Goal: Task Accomplishment & Management: Use online tool/utility

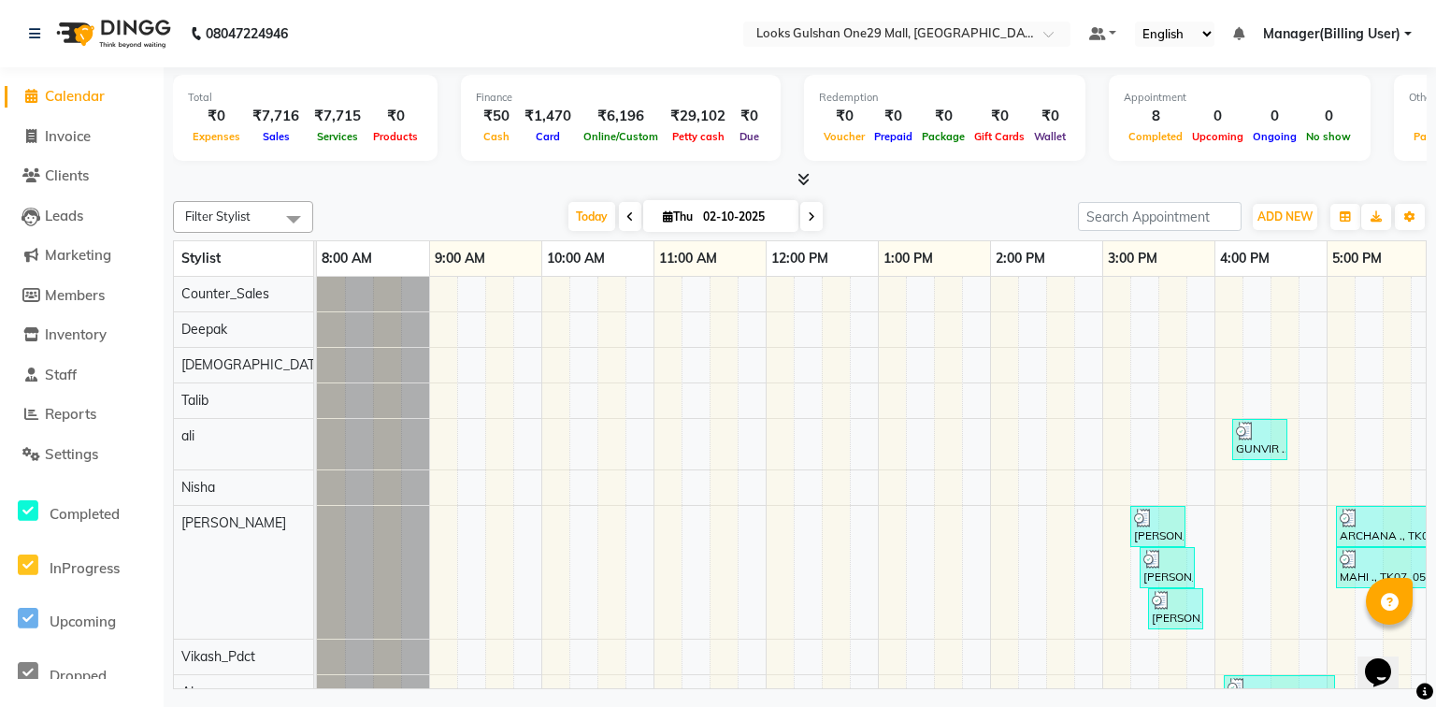
scroll to position [0, 349]
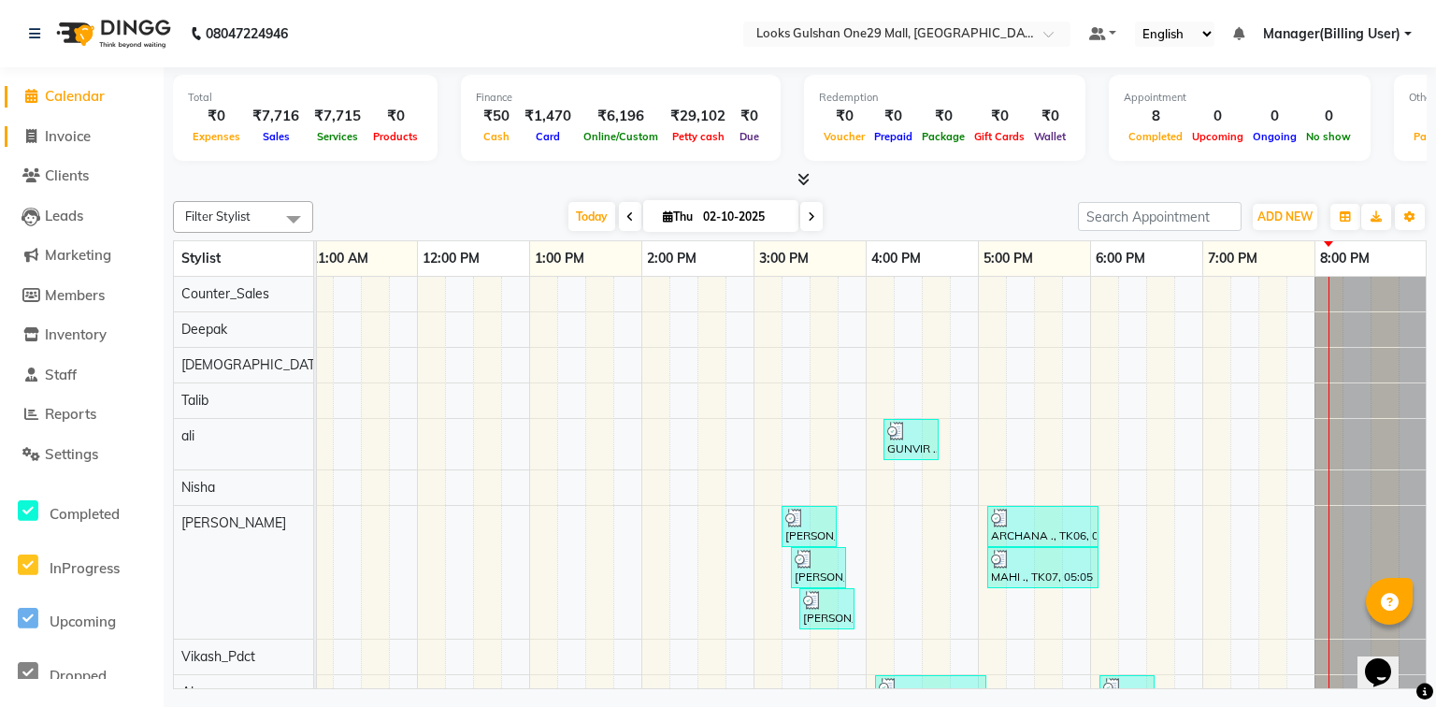
click at [71, 140] on span "Invoice" at bounding box center [68, 136] width 46 height 18
select select "service"
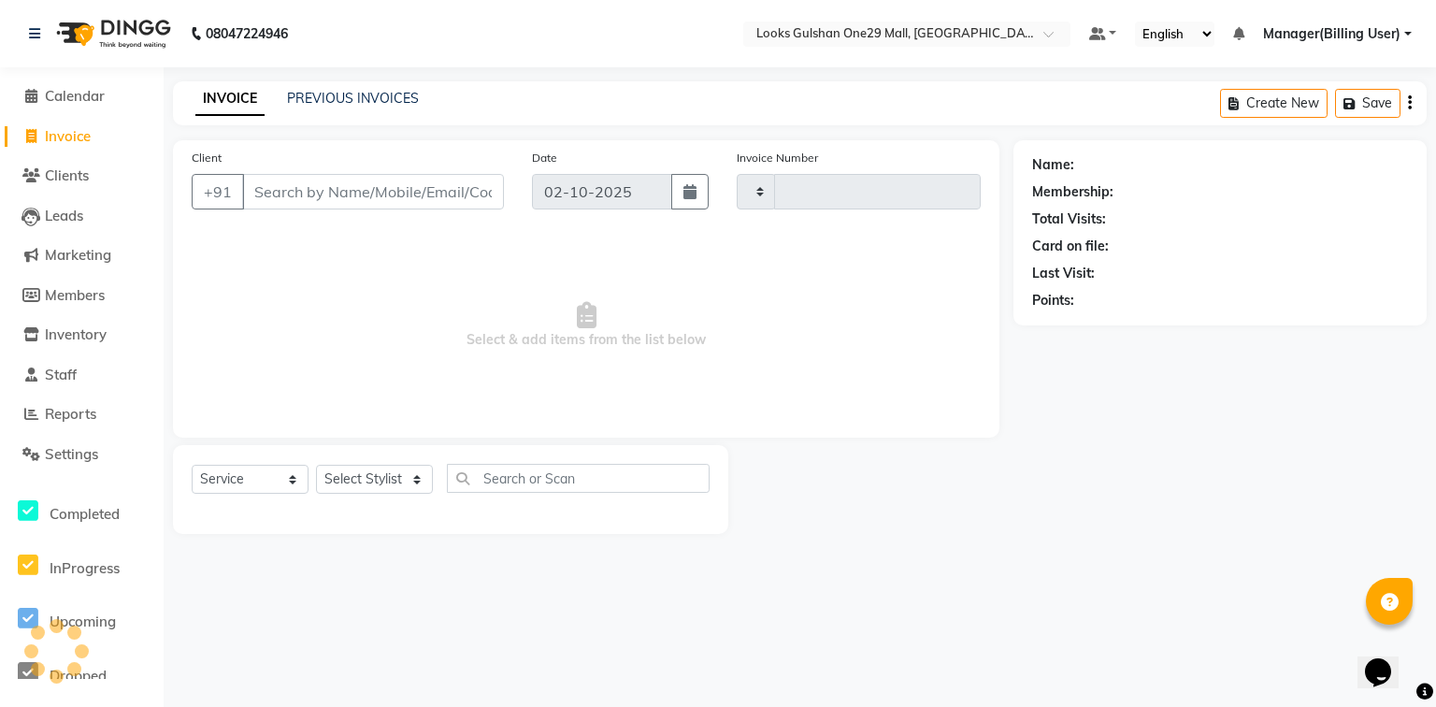
type input "1670"
select select "8337"
click at [397, 487] on select "Select Stylist" at bounding box center [374, 479] width 117 height 29
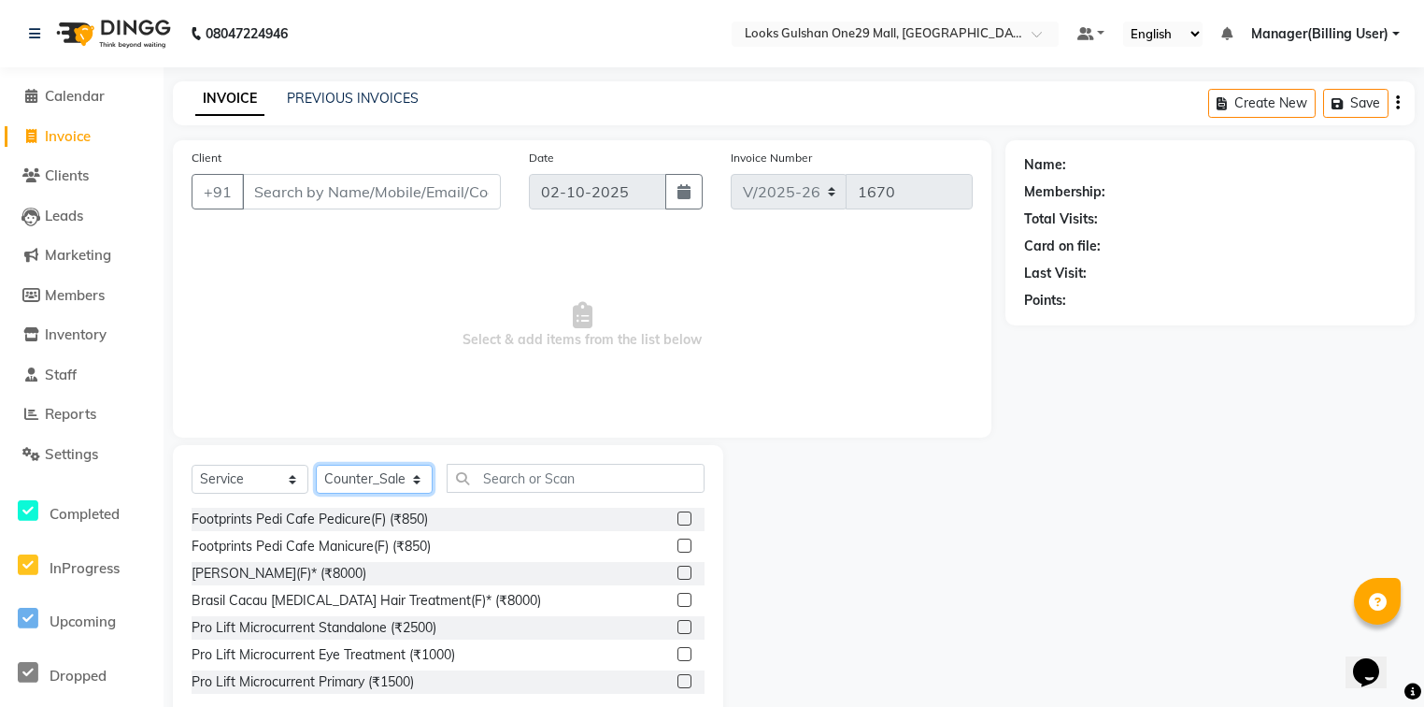
select select "93035"
click at [316, 465] on select "Select Stylist [PERSON_NAME] Counter_Sales Deepak Farmaan [PERSON_NAME] Manager…" at bounding box center [374, 479] width 117 height 29
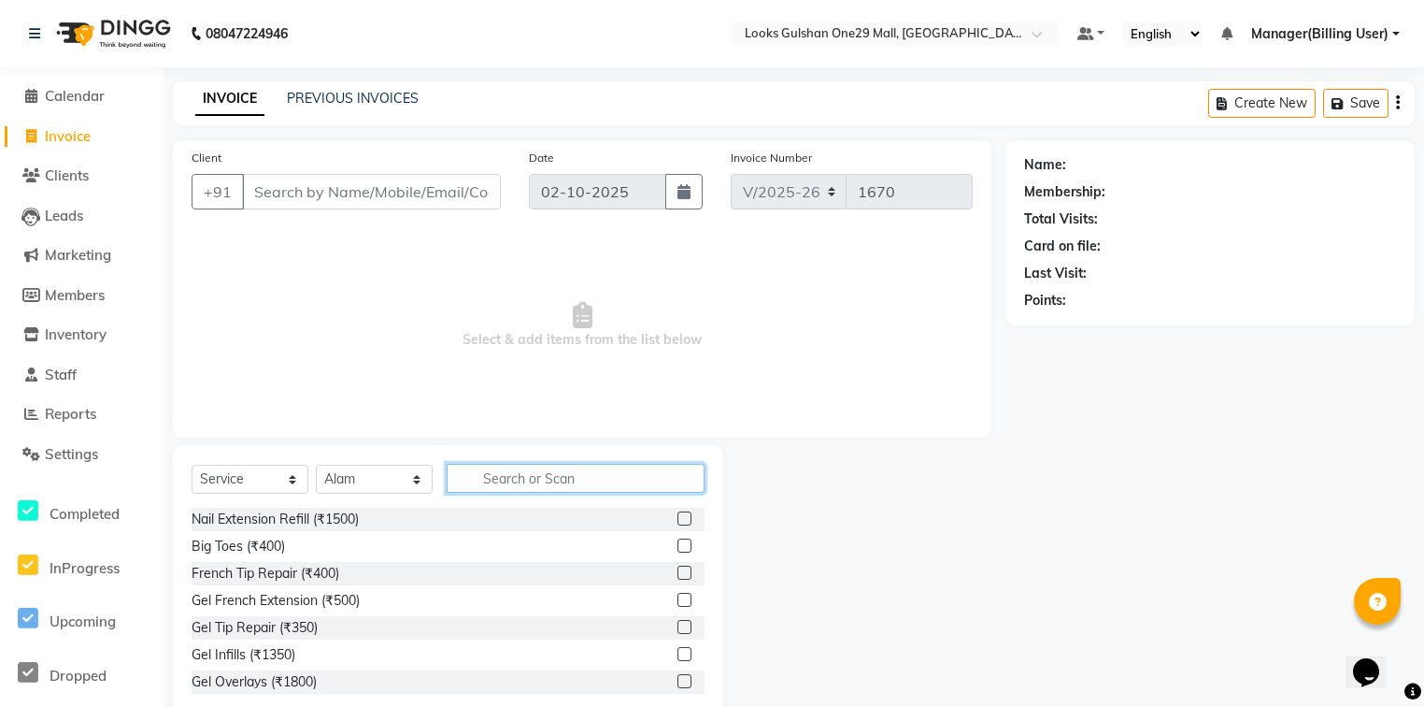
click at [651, 471] on input "text" at bounding box center [576, 478] width 258 height 29
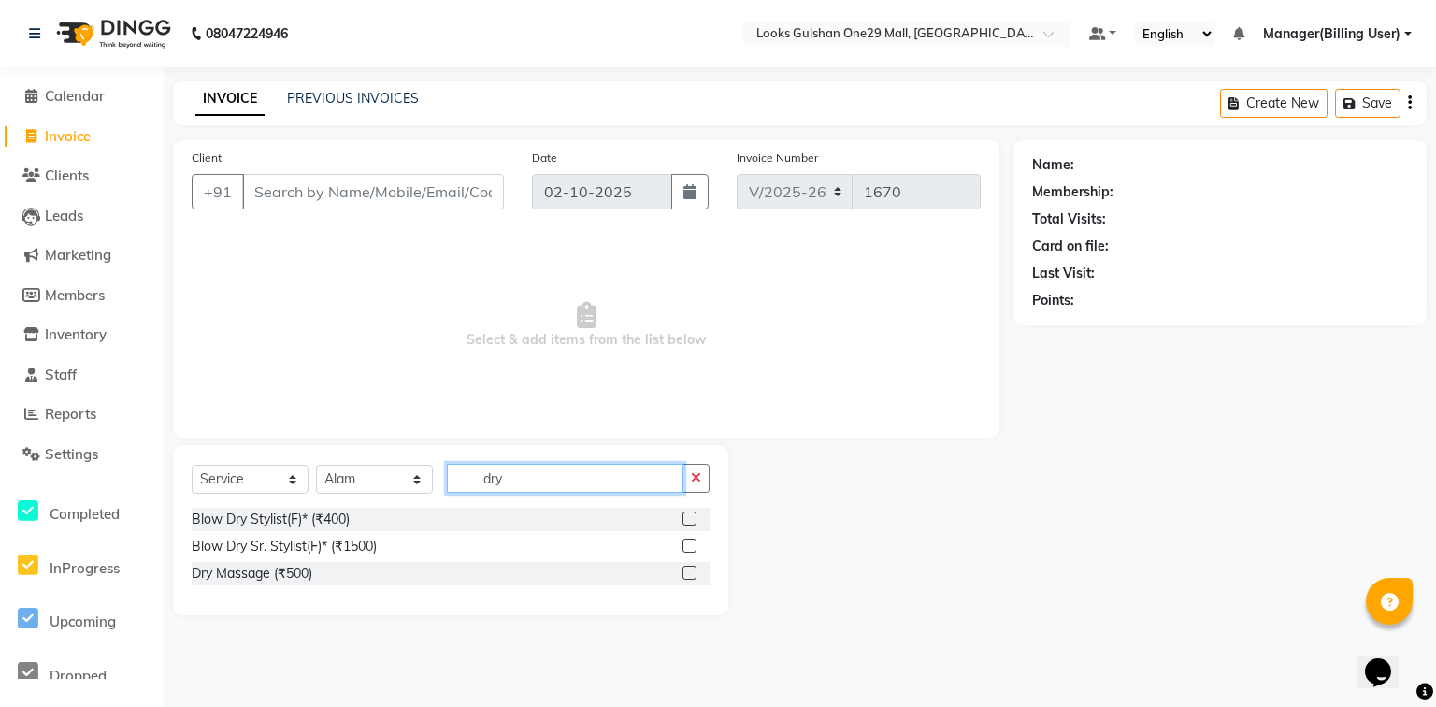
type input "dry"
click at [689, 522] on label at bounding box center [689, 518] width 14 height 14
click at [689, 522] on input "checkbox" at bounding box center [688, 519] width 12 height 12
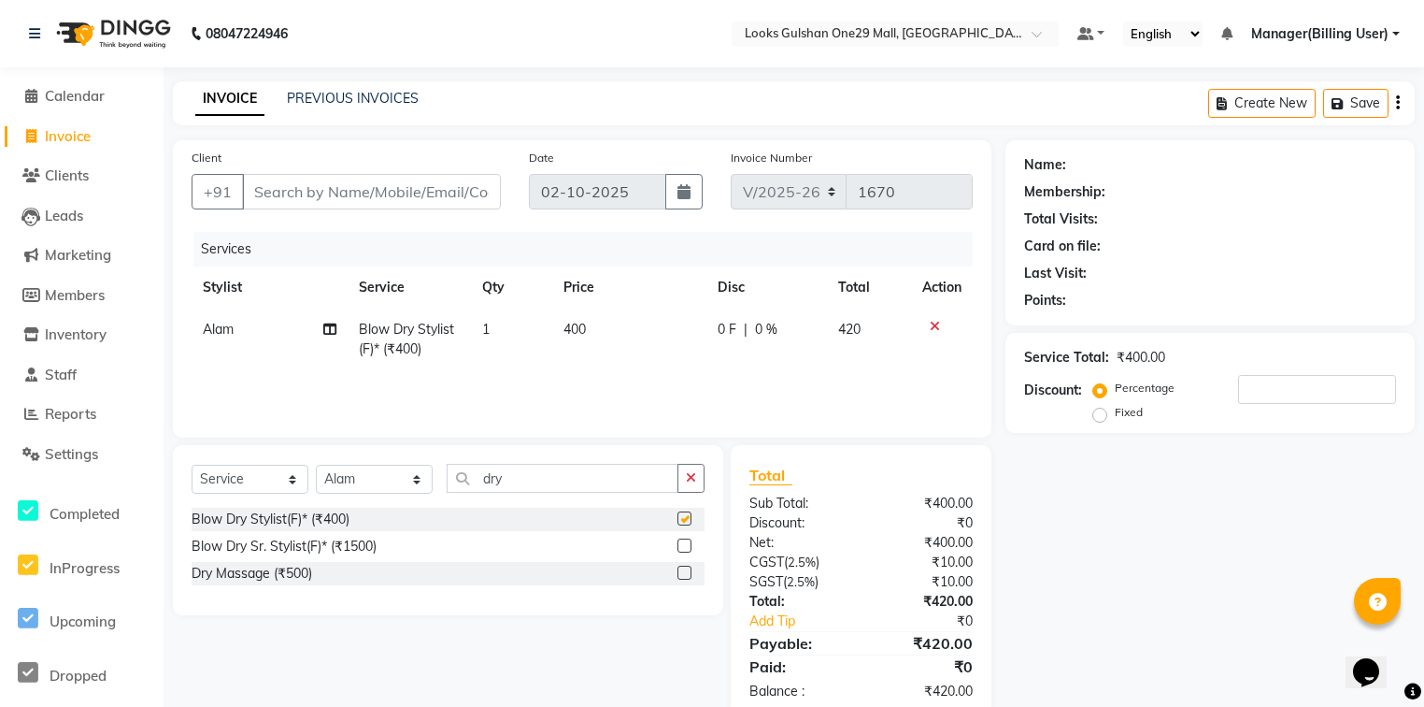
checkbox input "false"
click at [616, 324] on td "400" at bounding box center [629, 339] width 154 height 62
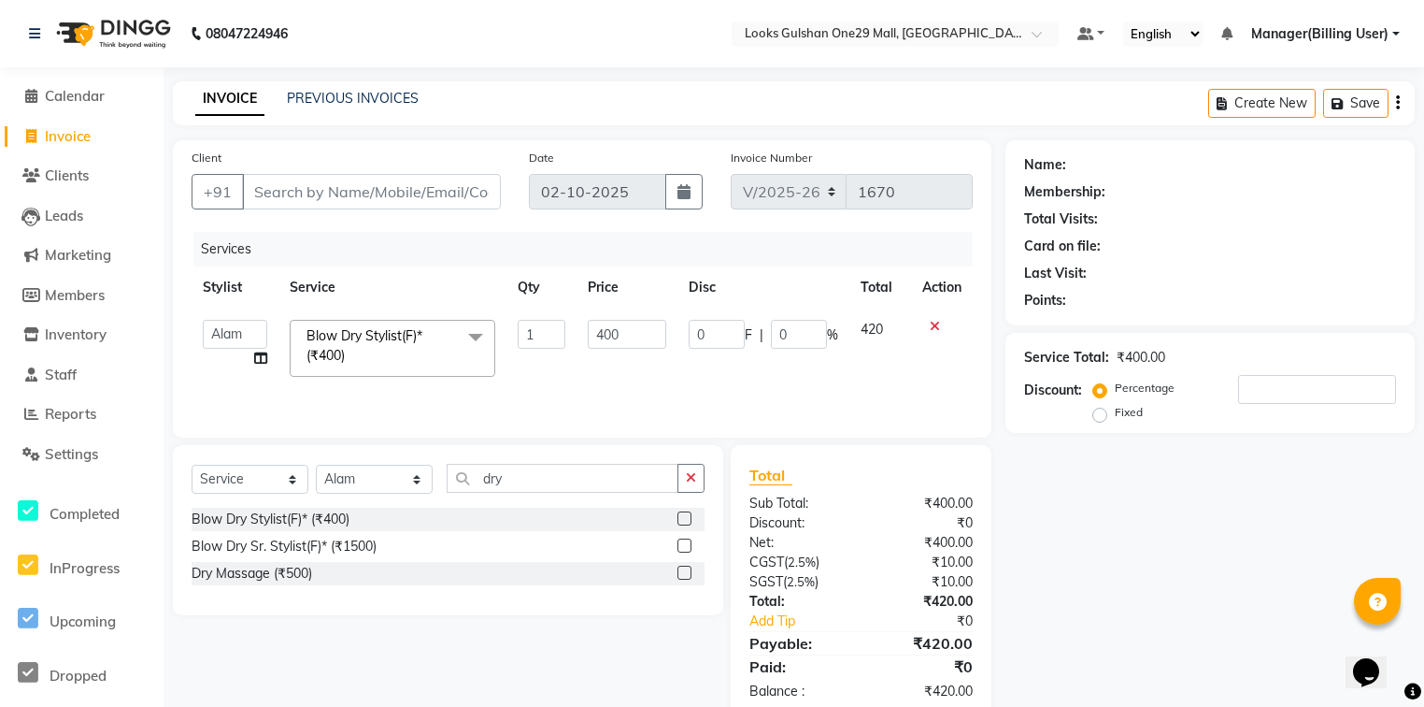
click at [616, 324] on input "400" at bounding box center [627, 334] width 78 height 29
type input "500"
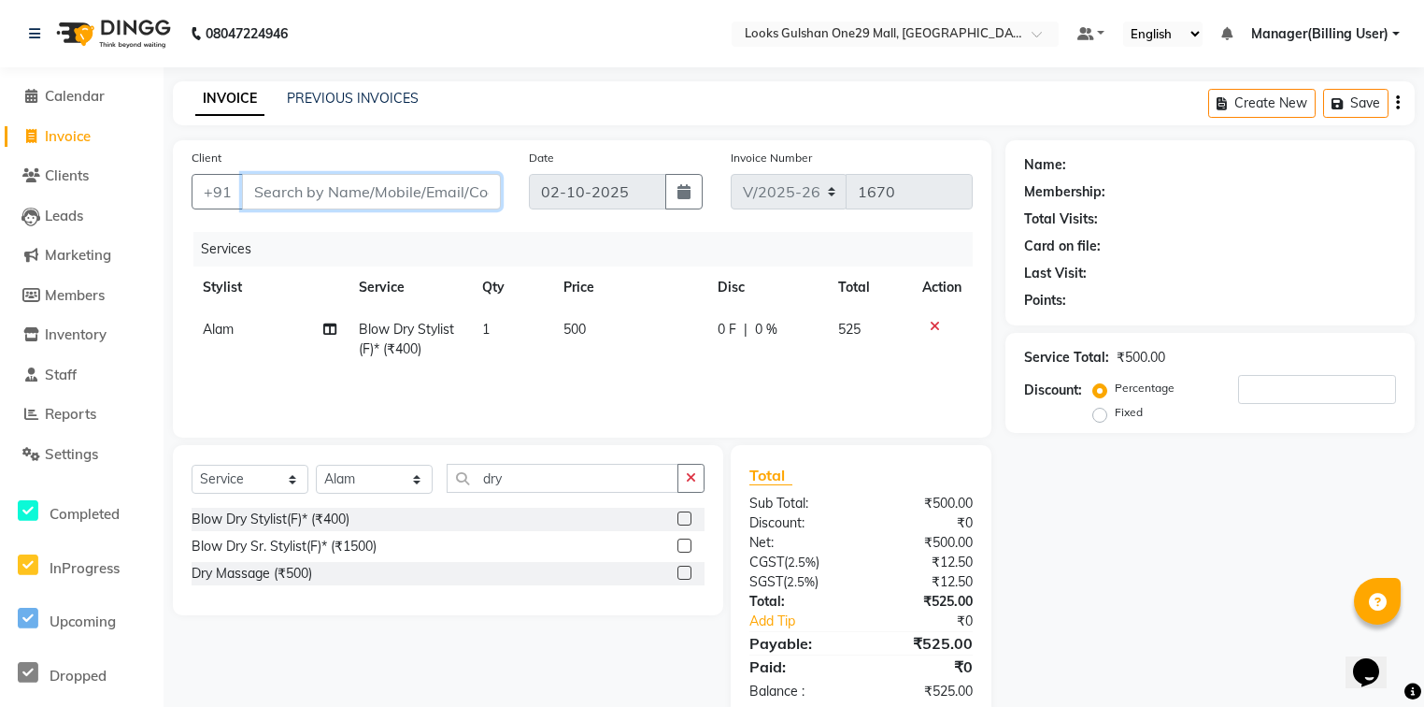
click at [363, 193] on input "Client" at bounding box center [371, 192] width 259 height 36
click at [292, 190] on input "Client" at bounding box center [371, 192] width 259 height 36
type input "9"
type input "0"
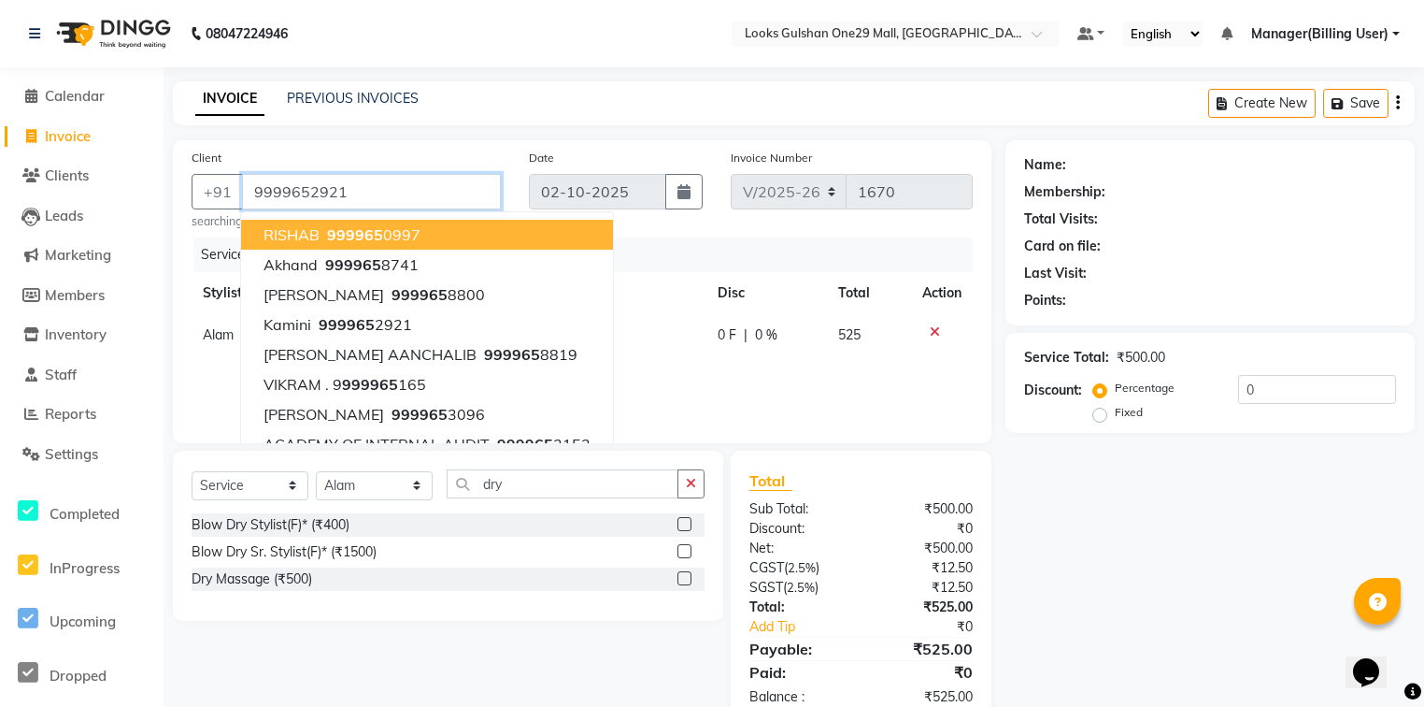
type input "9999652921"
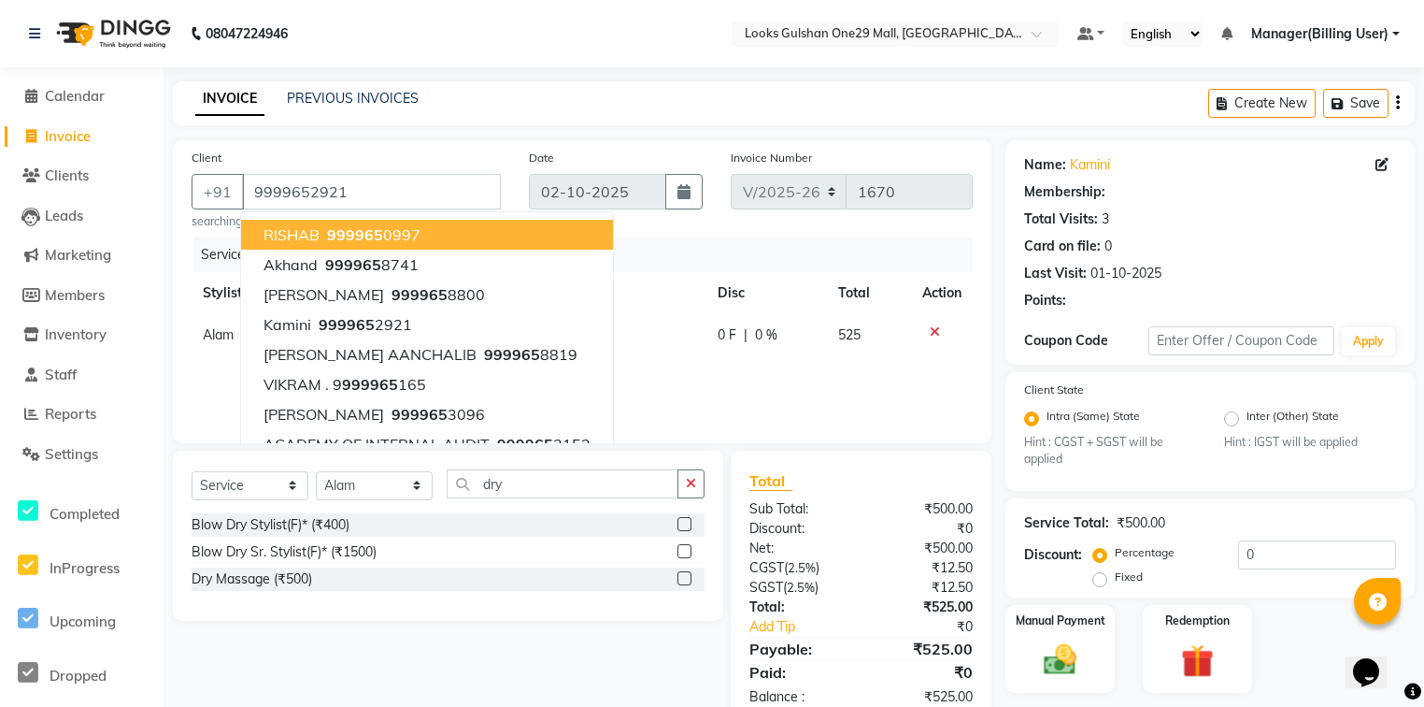
select select "1: Object"
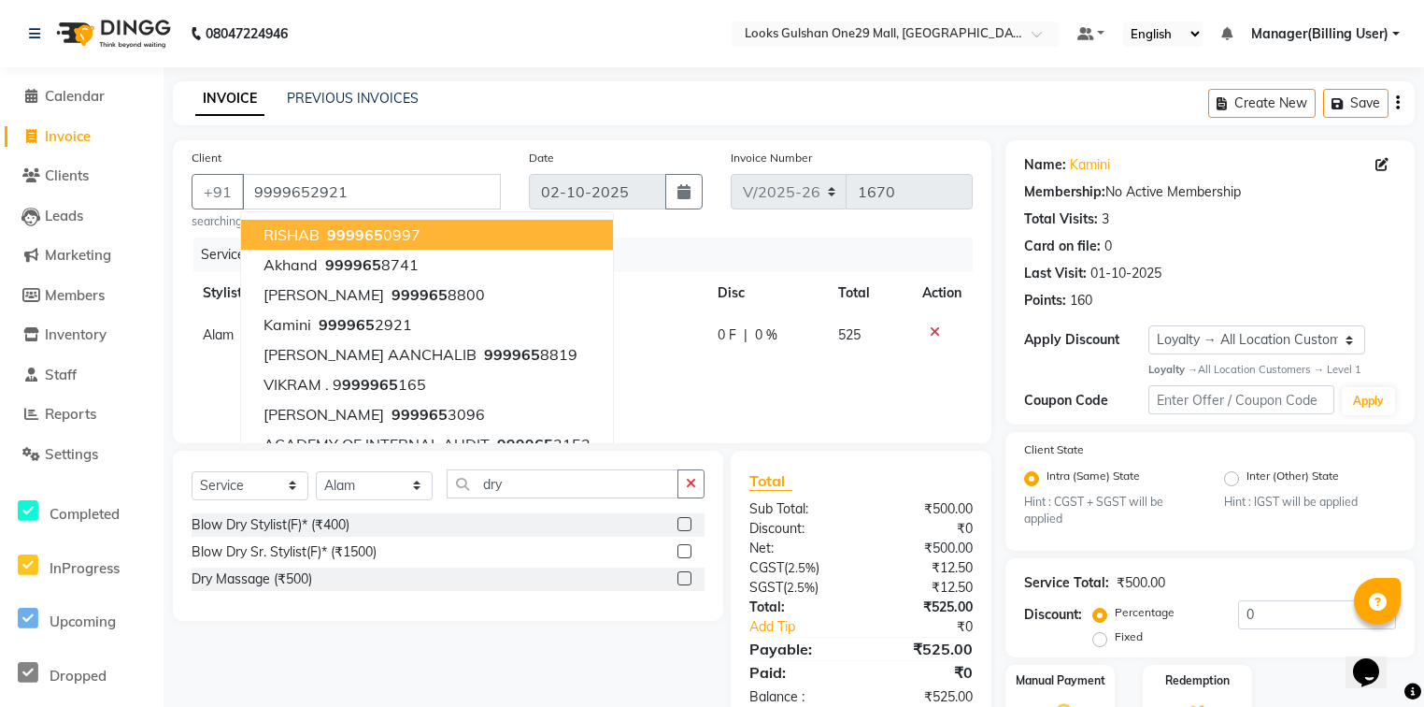
click at [845, 224] on div "Invoice Number V/2025 V/[PHONE_NUMBER]" at bounding box center [852, 189] width 270 height 82
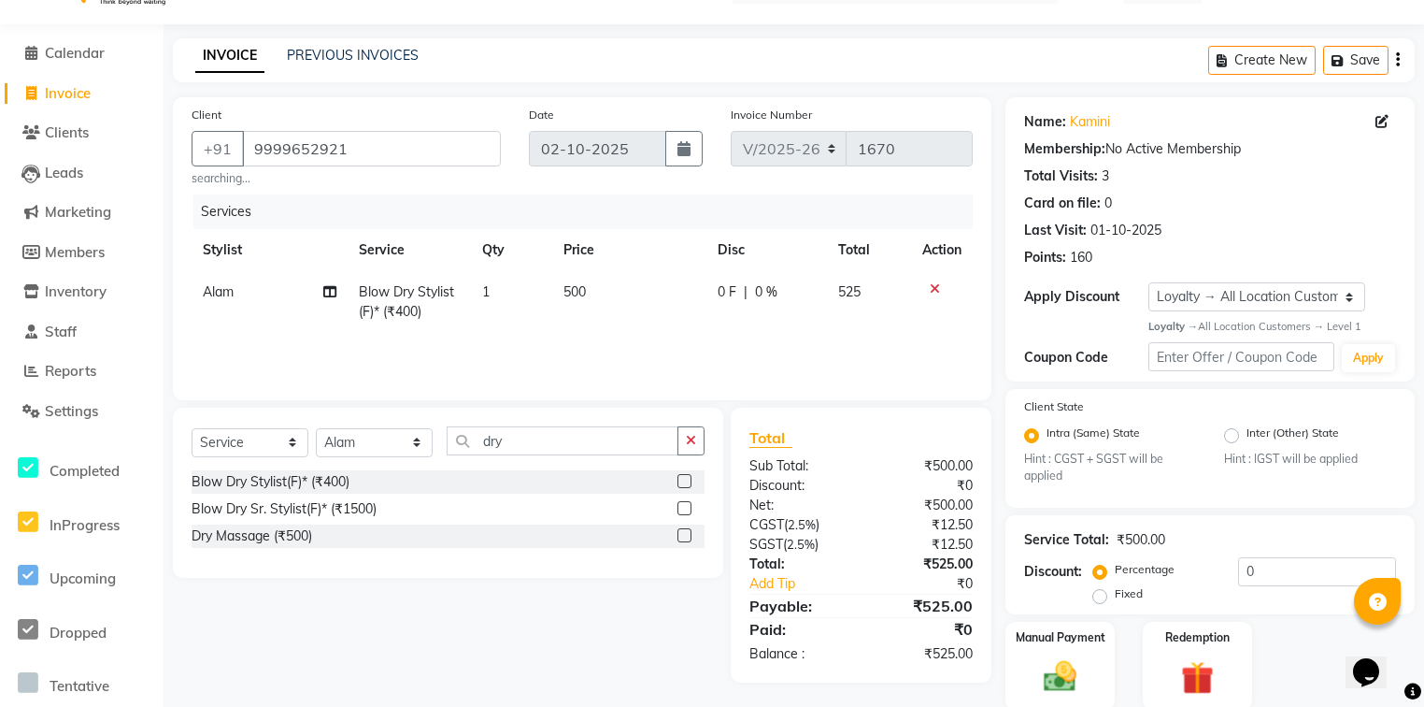
scroll to position [115, 0]
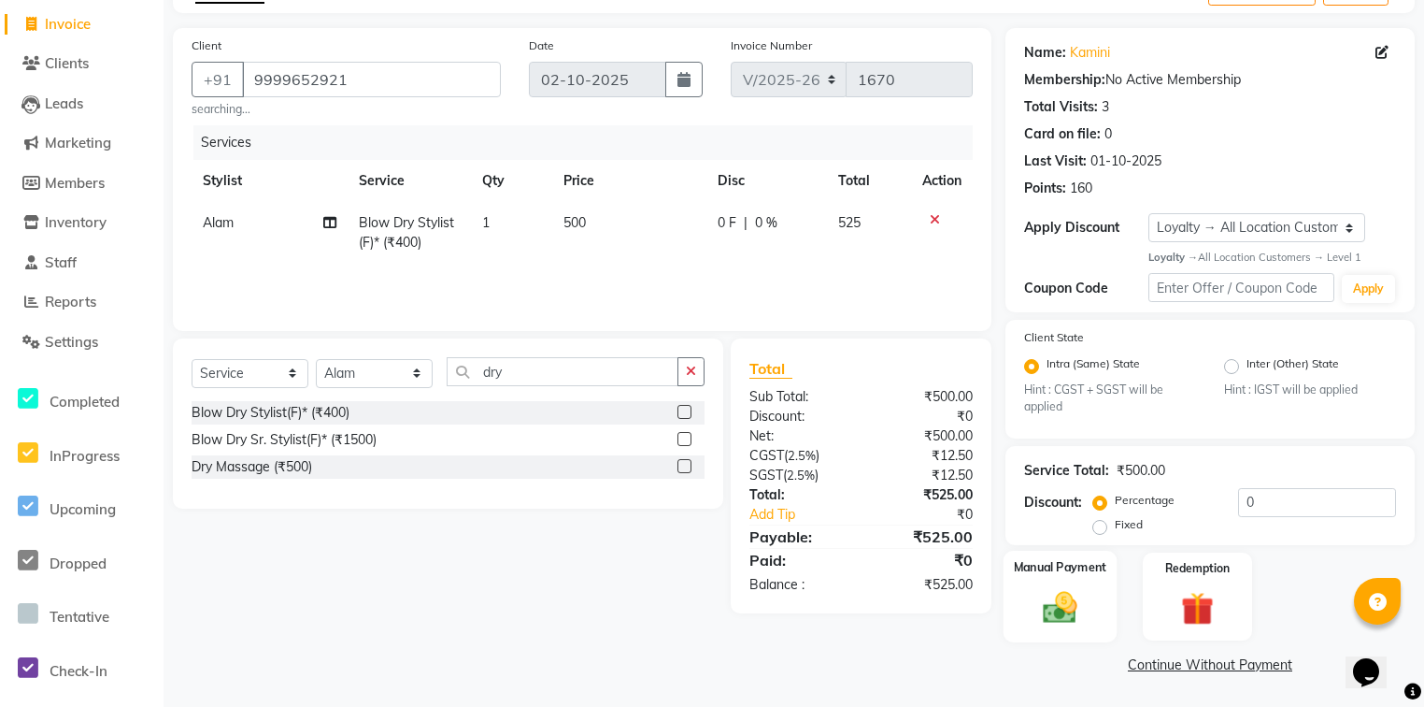
click at [1073, 590] on img at bounding box center [1060, 608] width 56 height 40
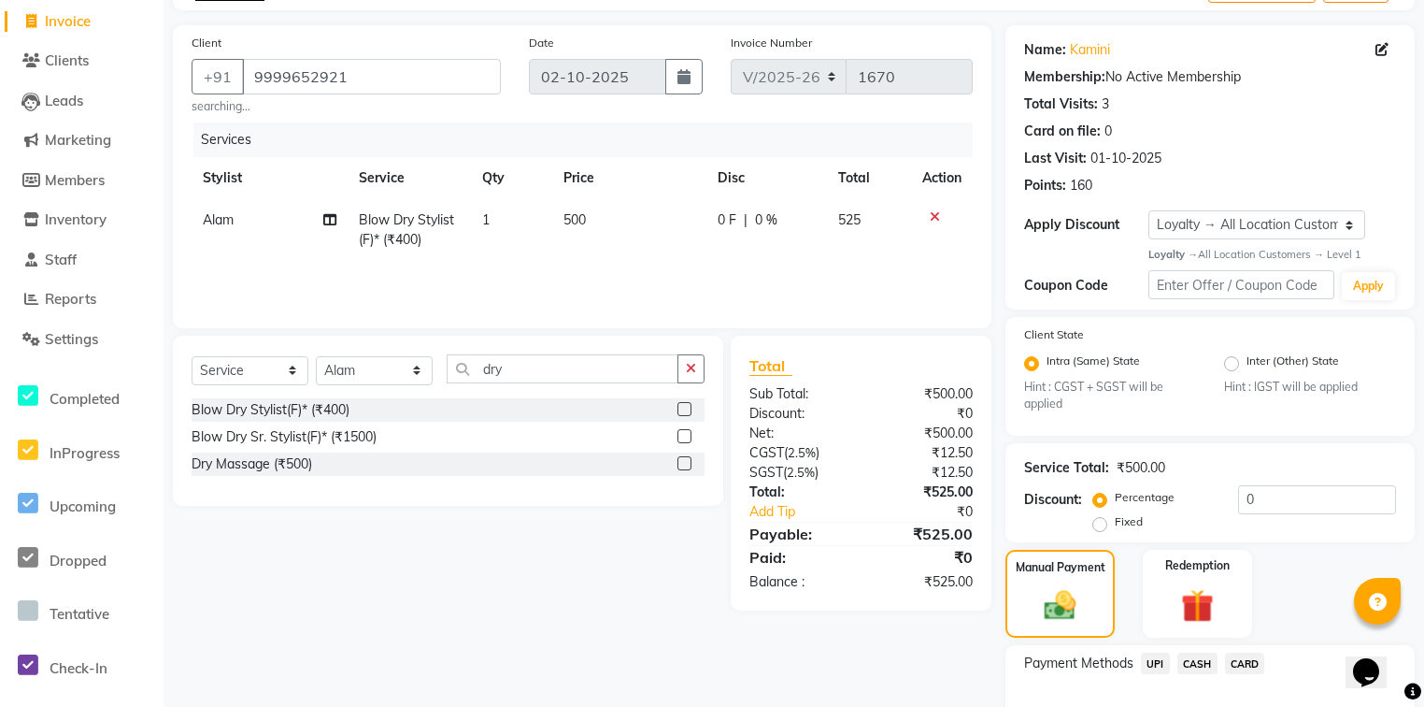
click at [866, 320] on div "Client [PHONE_NUMBER] searching... Date [DATE] Invoice Number V/2025 V/[PHONE_N…" at bounding box center [582, 176] width 819 height 303
click at [1156, 666] on span "UPI" at bounding box center [1155, 662] width 29 height 21
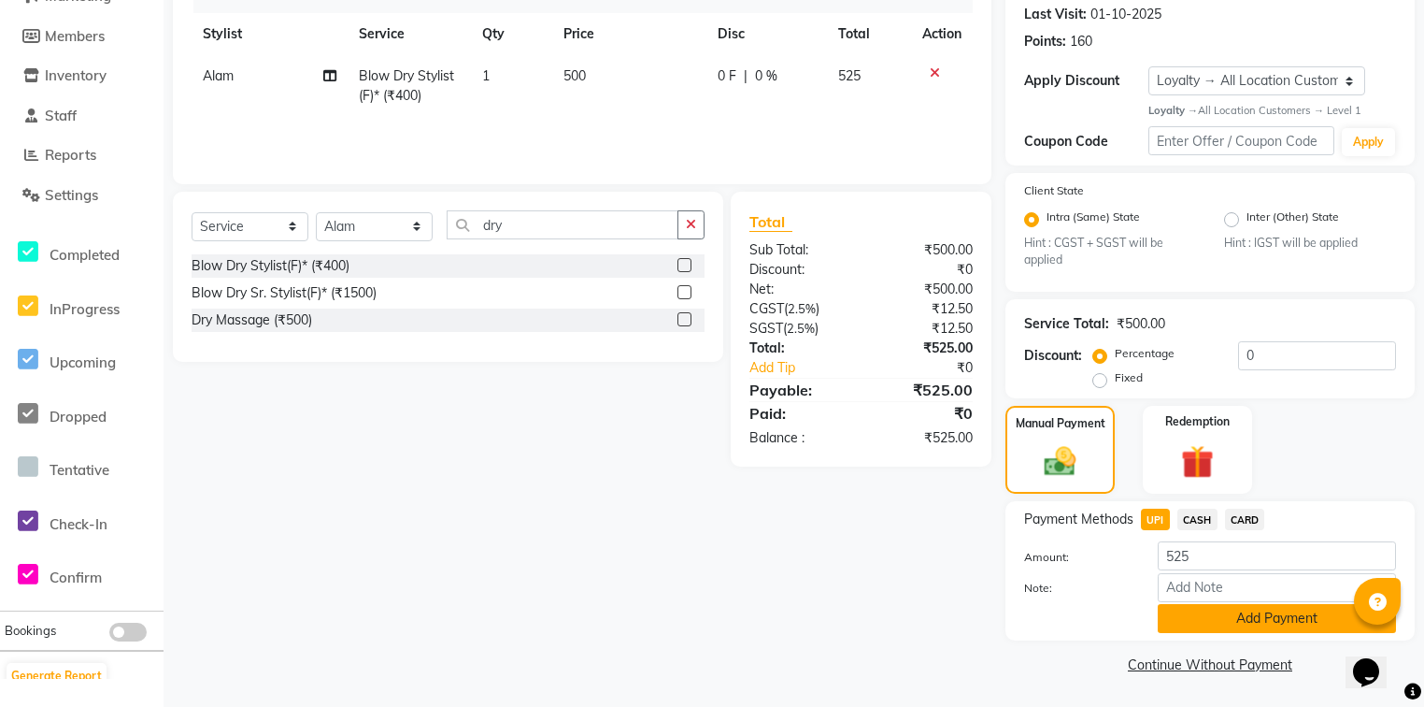
click at [1190, 619] on button "Add Payment" at bounding box center [1277, 618] width 238 height 29
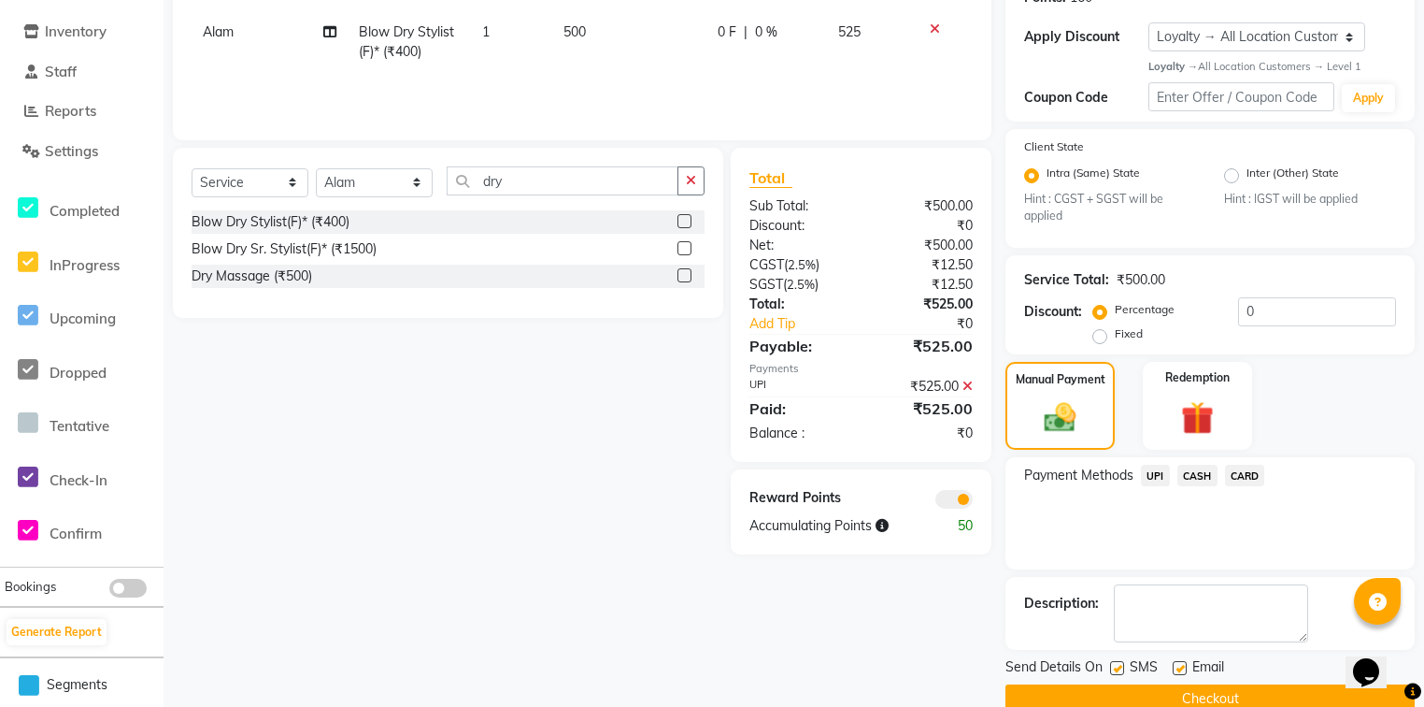
scroll to position [339, 0]
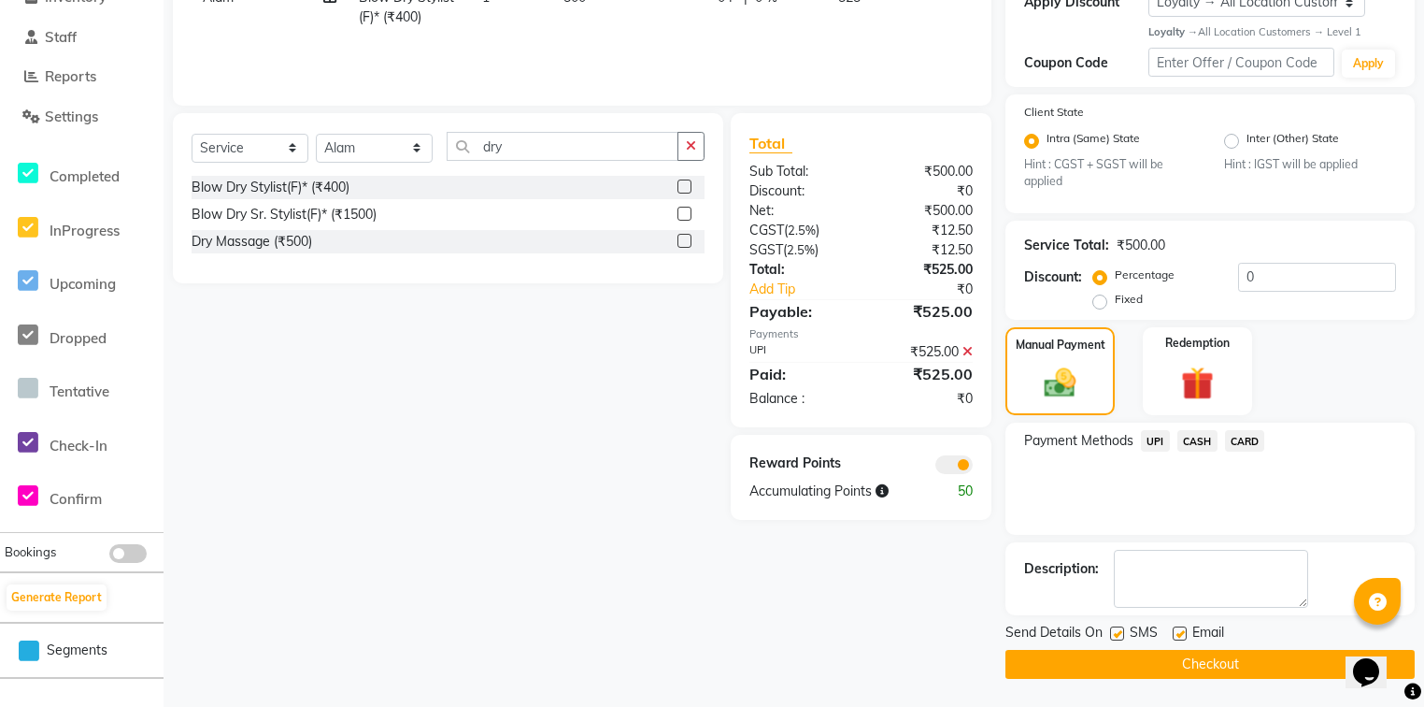
click at [1187, 634] on div "Email" at bounding box center [1206, 633] width 66 height 23
click at [1174, 638] on label at bounding box center [1180, 633] width 14 height 14
click at [1174, 638] on input "checkbox" at bounding box center [1179, 634] width 12 height 12
checkbox input "false"
click at [1128, 656] on button "Checkout" at bounding box center [1210, 664] width 409 height 29
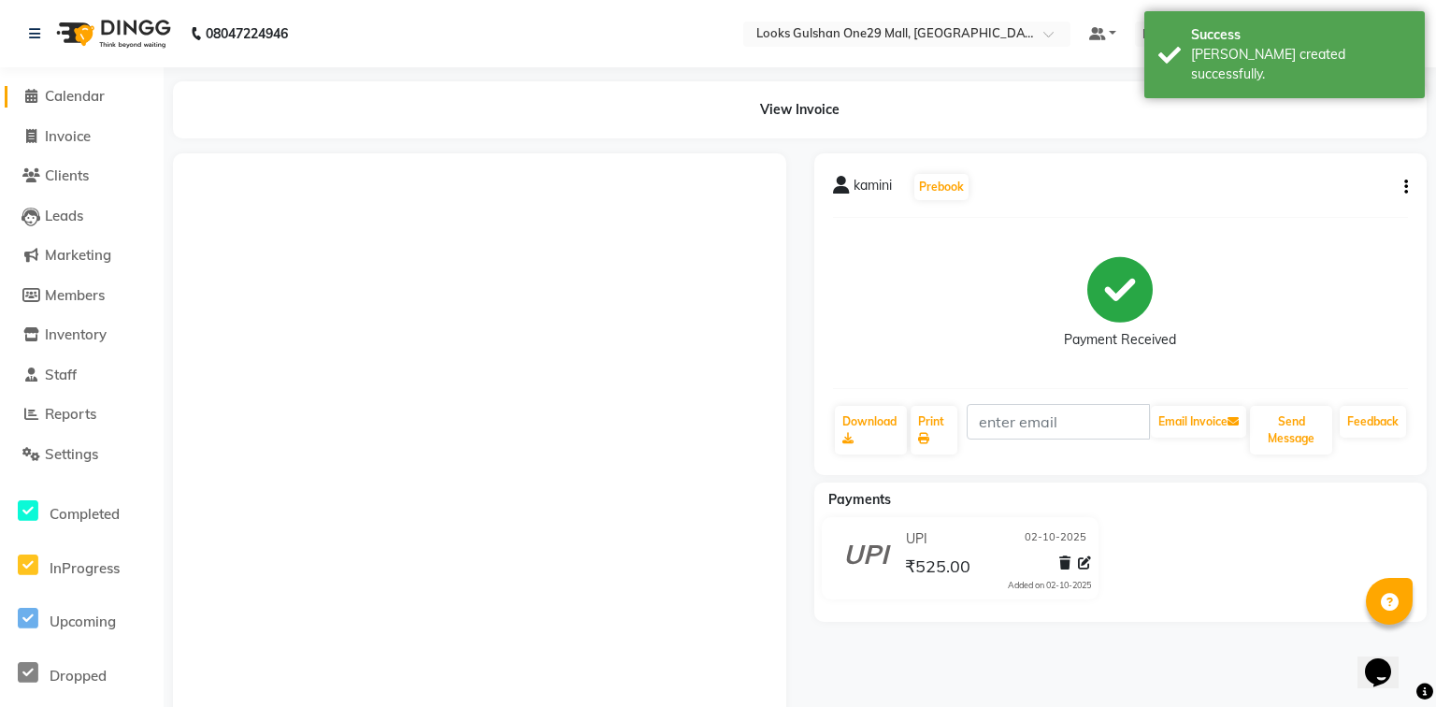
click at [122, 100] on link "Calendar" at bounding box center [82, 96] width 154 height 21
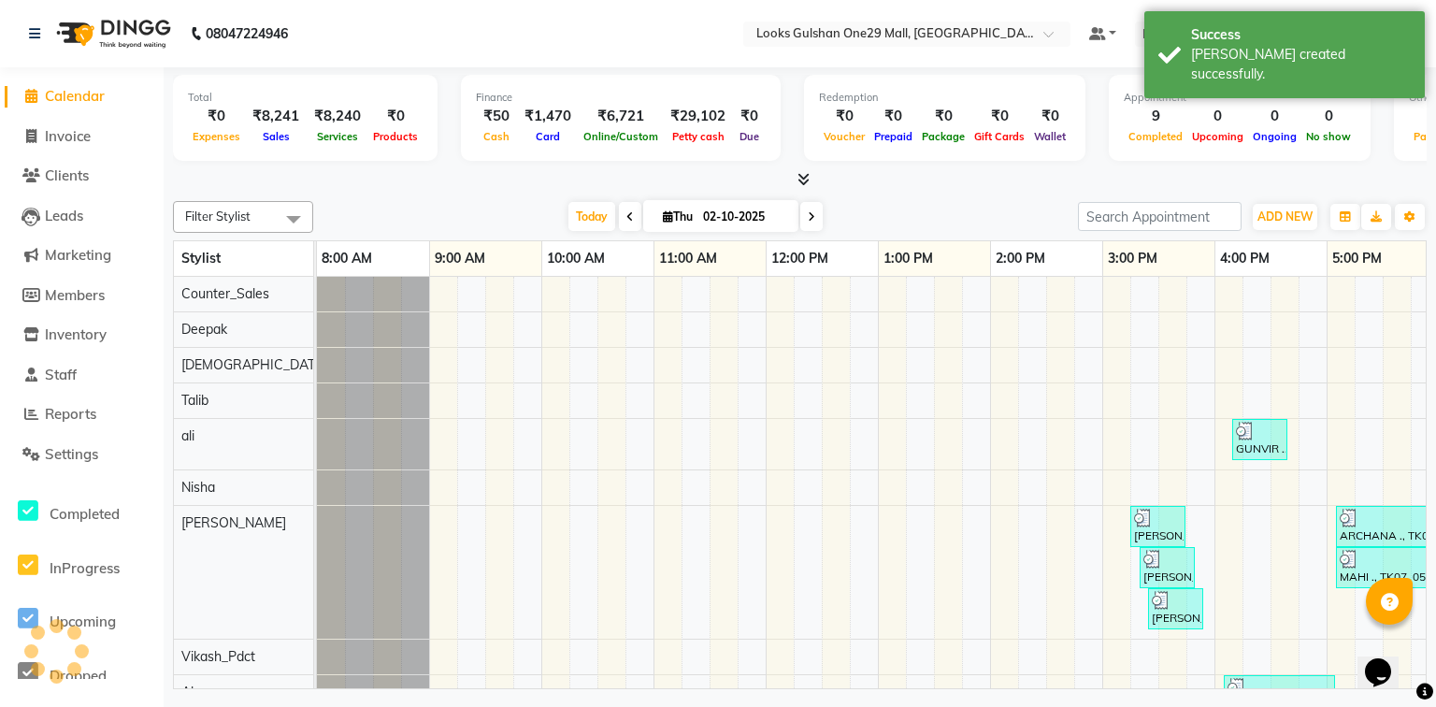
click at [367, 175] on div at bounding box center [799, 180] width 1253 height 20
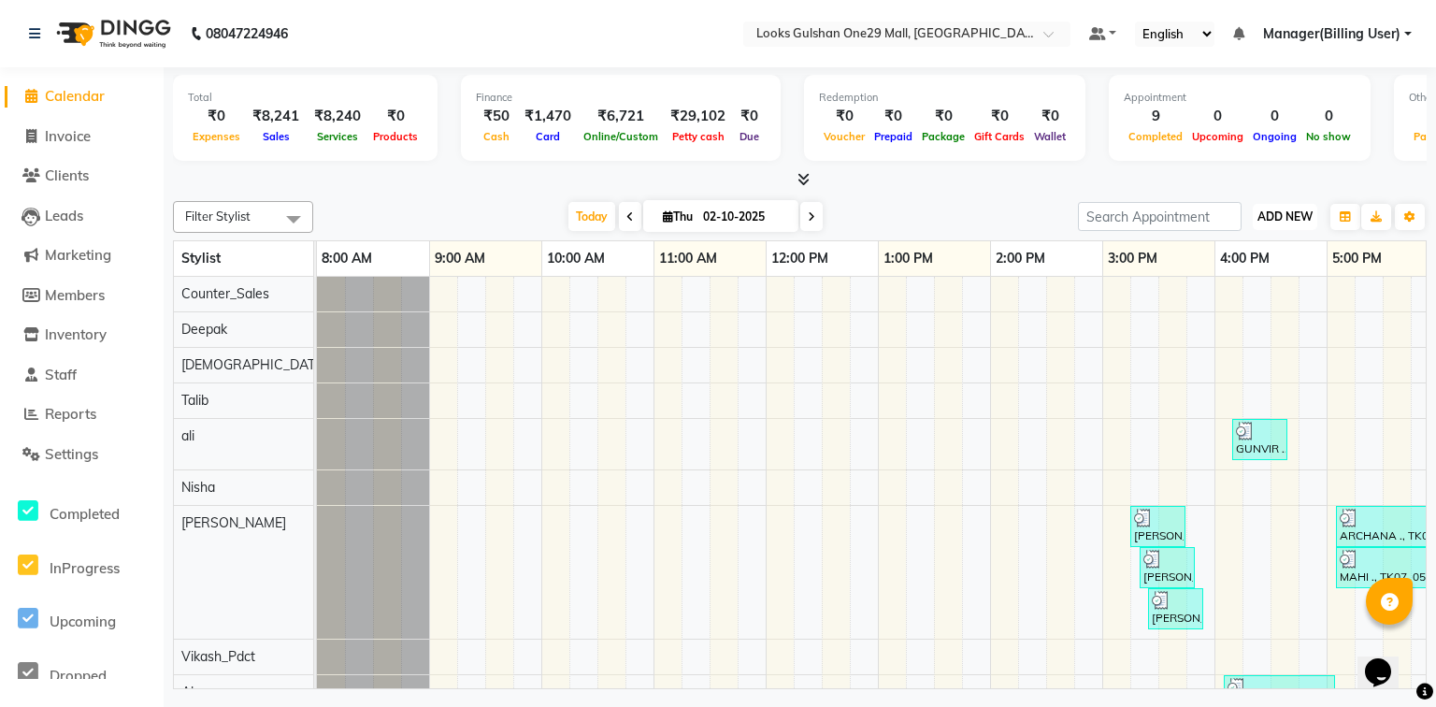
click at [1264, 224] on button "ADD NEW Toggle Dropdown" at bounding box center [1284, 217] width 64 height 26
click at [1225, 292] on link "Add Expense" at bounding box center [1242, 300] width 148 height 24
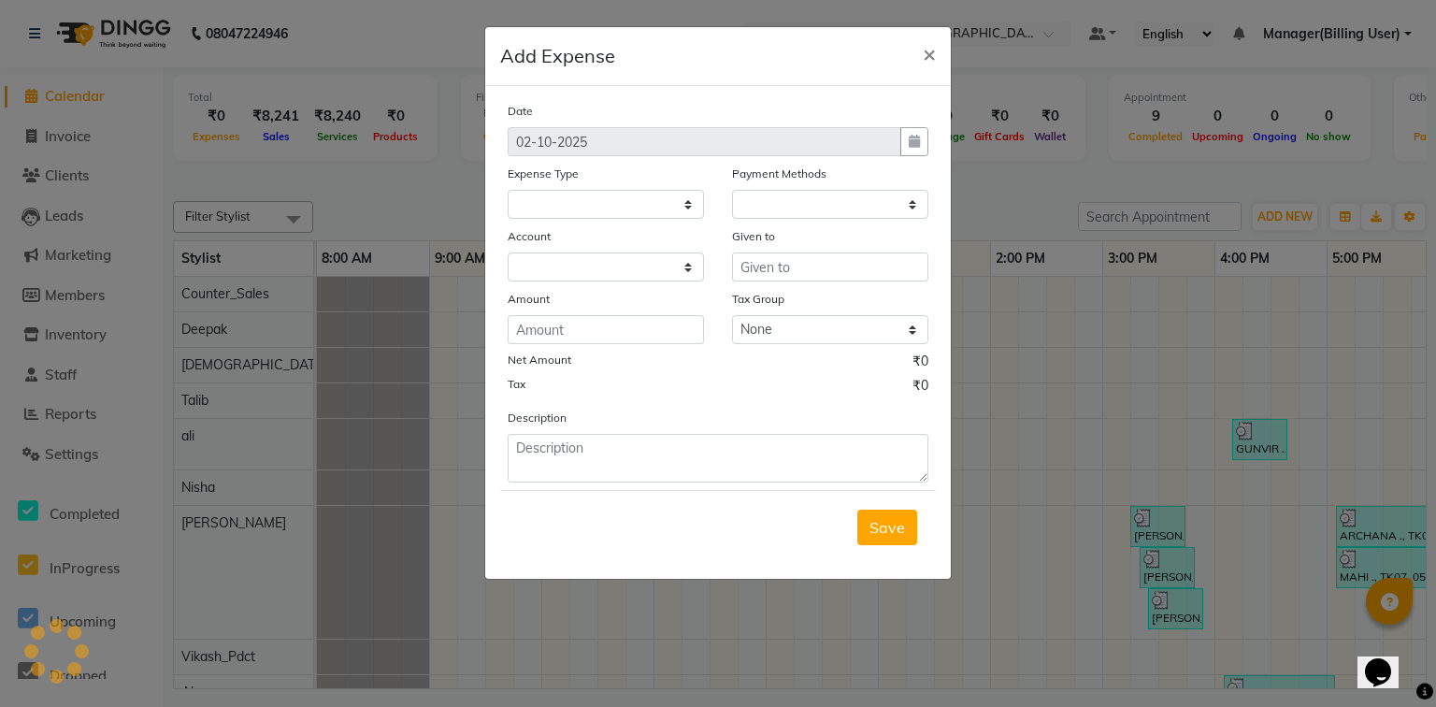
select select "1"
select select "7457"
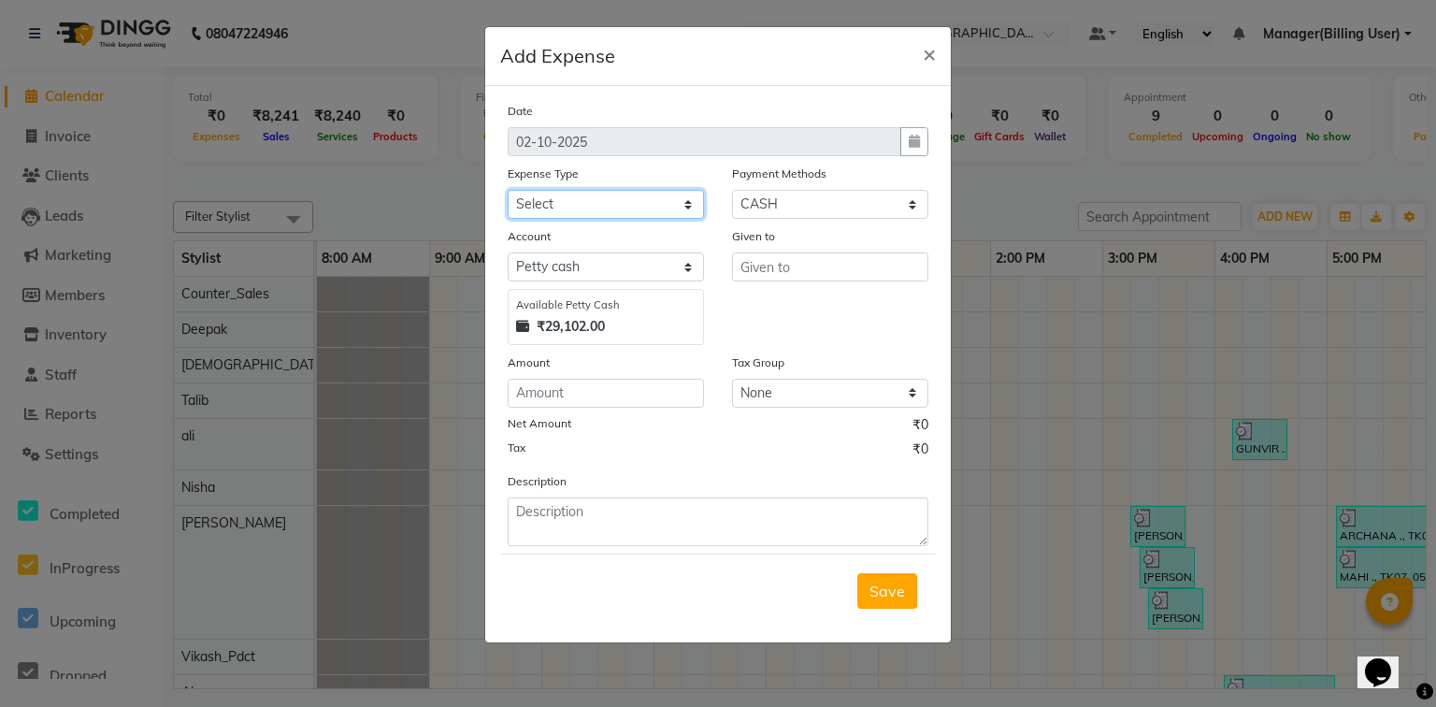
click at [599, 203] on select "Select Accommodation Aesthetics Bank Deposit BLINKIT Cash Handover Client Refun…" at bounding box center [606, 204] width 196 height 29
select select "23750"
click at [508, 192] on select "Select Accommodation Aesthetics Bank Deposit BLINKIT Cash Handover Client Refun…" at bounding box center [606, 204] width 196 height 29
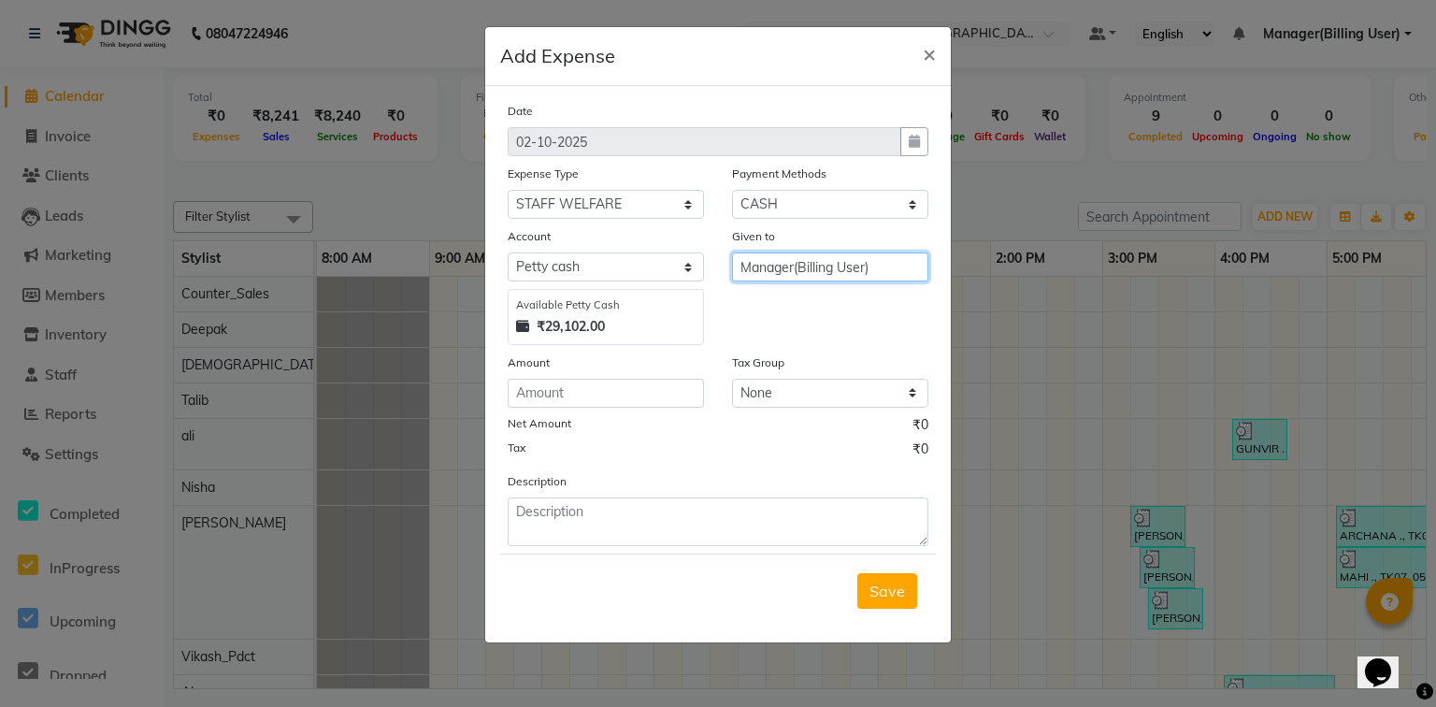
type input "Manager(Billing User)"
type input "250"
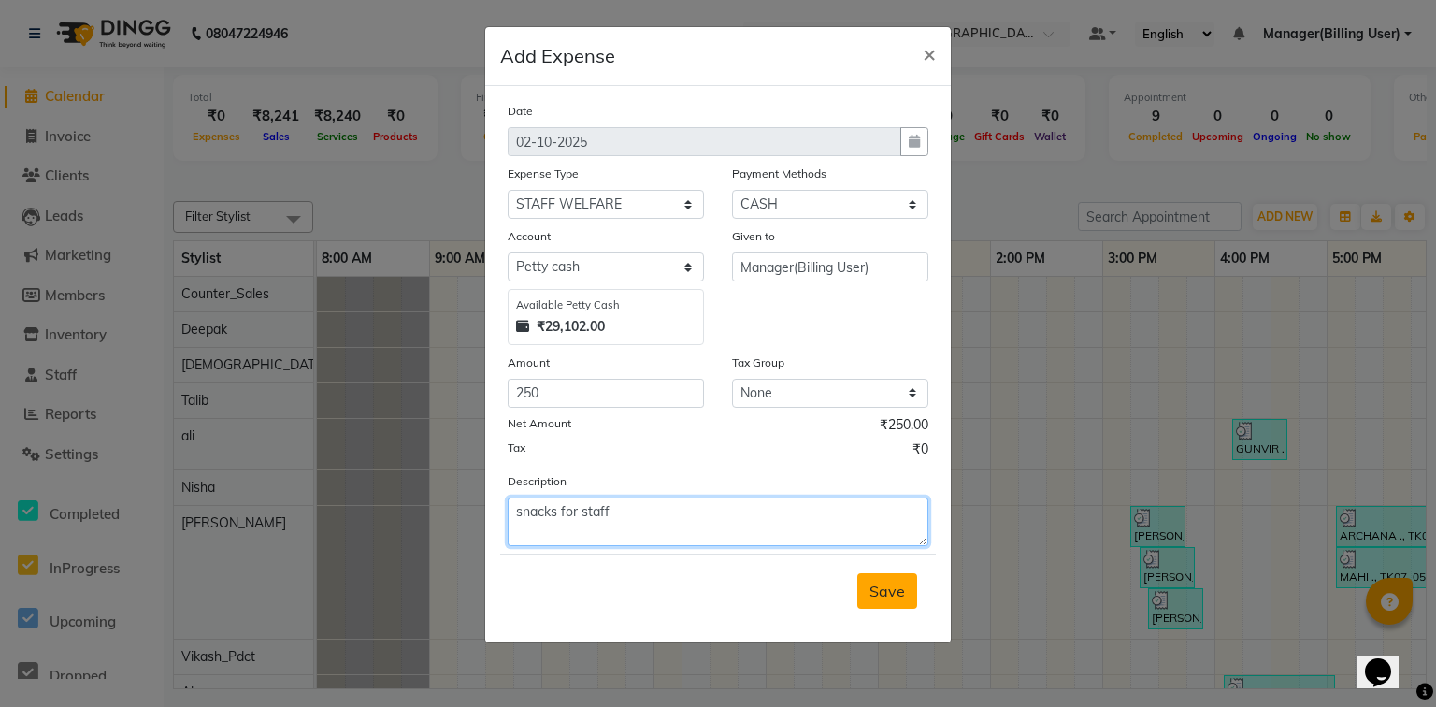
type textarea "snacks for staff"
click at [884, 598] on span "Save" at bounding box center [887, 590] width 36 height 19
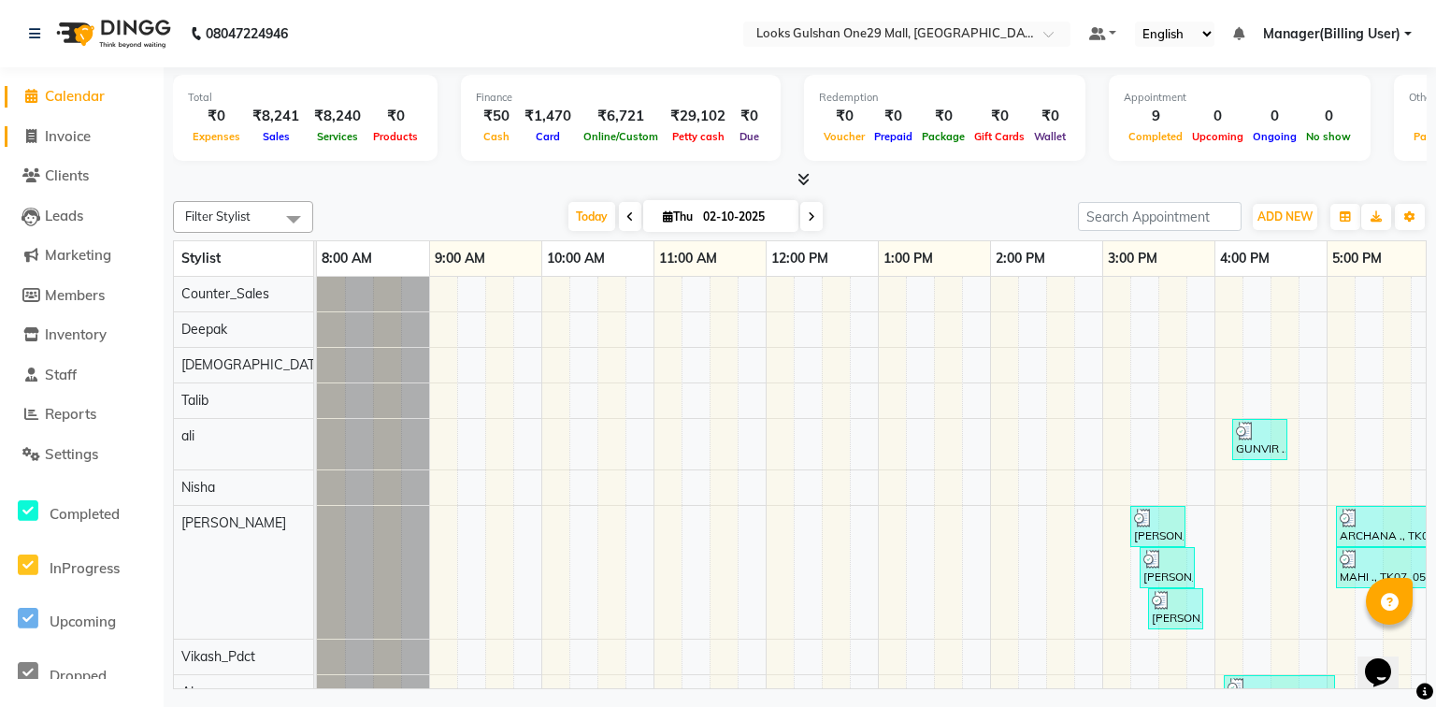
drag, startPoint x: 97, startPoint y: 142, endPoint x: 95, endPoint y: 129, distance: 13.2
click at [97, 142] on link "Invoice" at bounding box center [82, 136] width 154 height 21
select select "service"
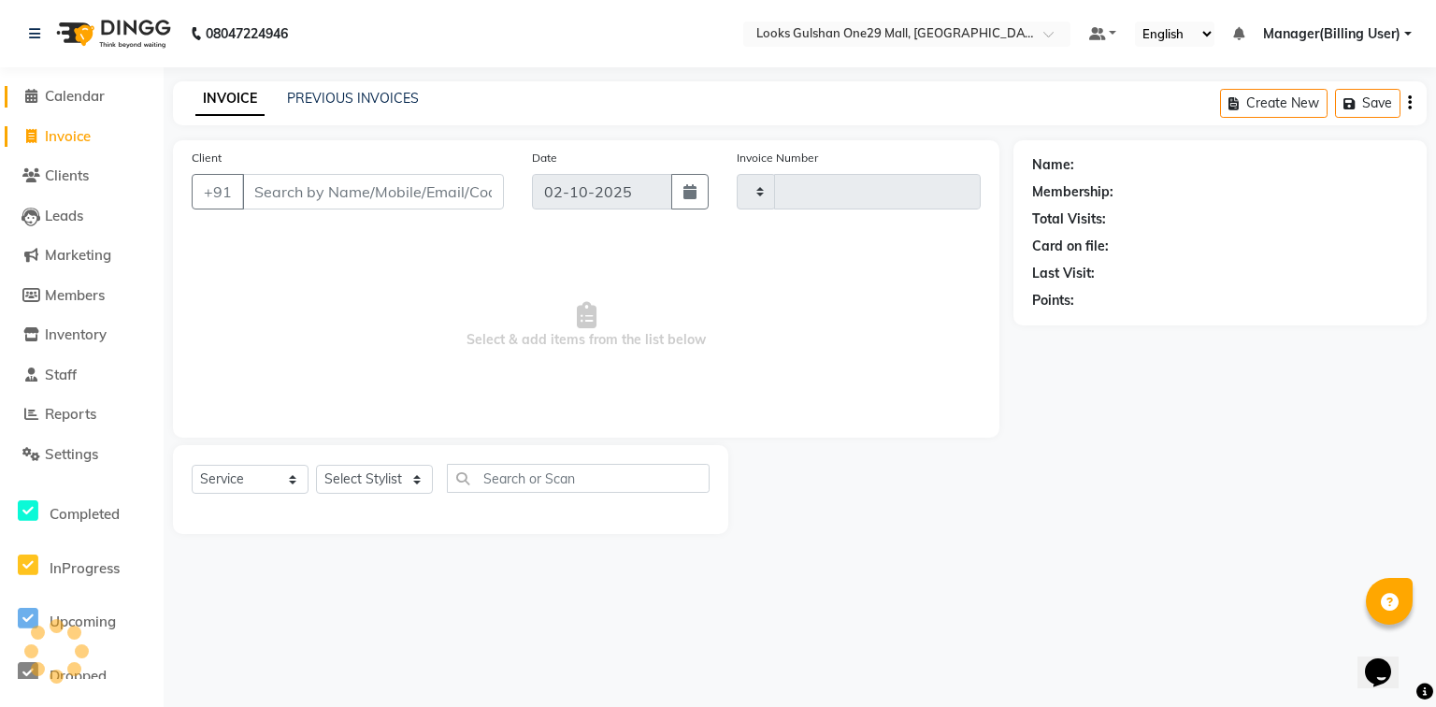
type input "1671"
select select "8337"
click at [97, 93] on span "Calendar" at bounding box center [75, 96] width 60 height 18
